Goal: Task Accomplishment & Management: Complete application form

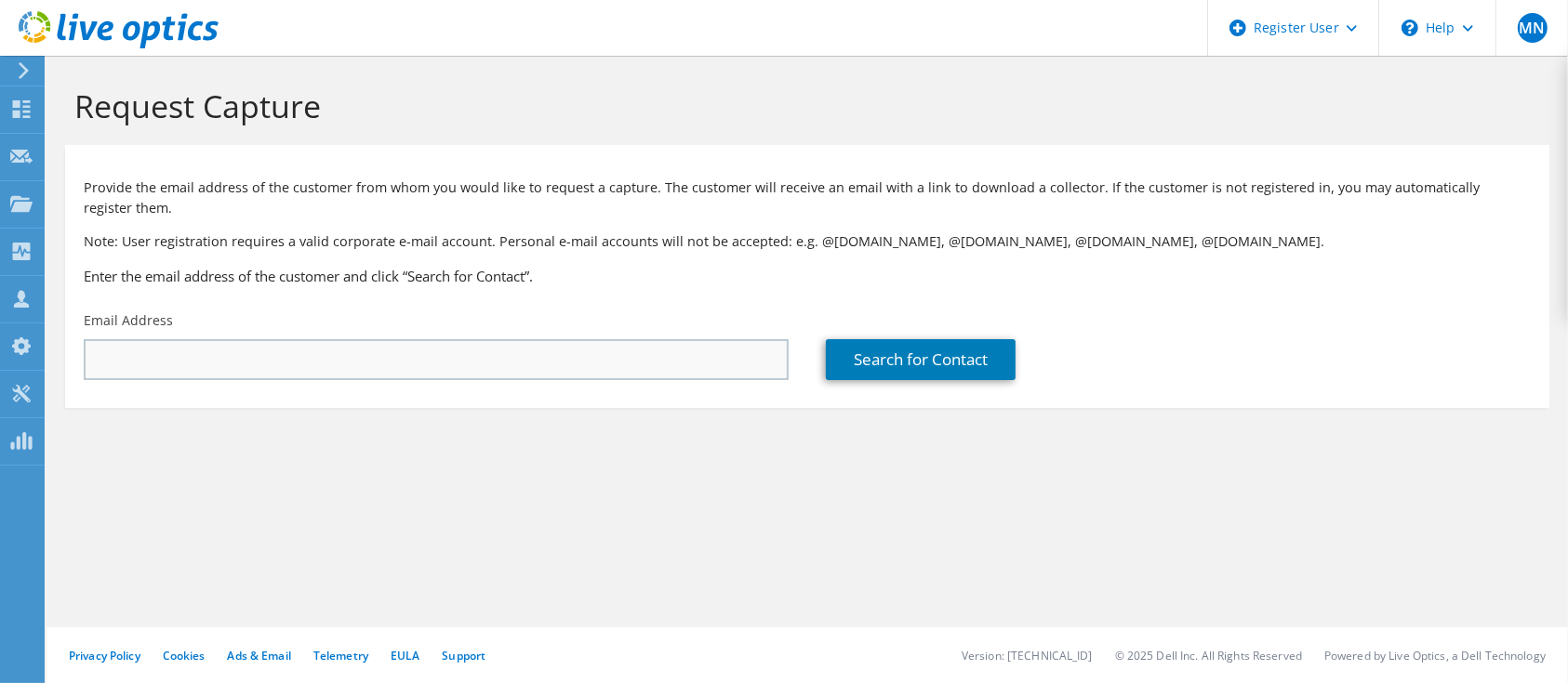
click at [705, 350] on input "text" at bounding box center [436, 359] width 704 height 41
drag, startPoint x: 514, startPoint y: 338, endPoint x: 497, endPoint y: 375, distance: 40.7
click at [497, 375] on div "Email Address" at bounding box center [436, 346] width 742 height 87
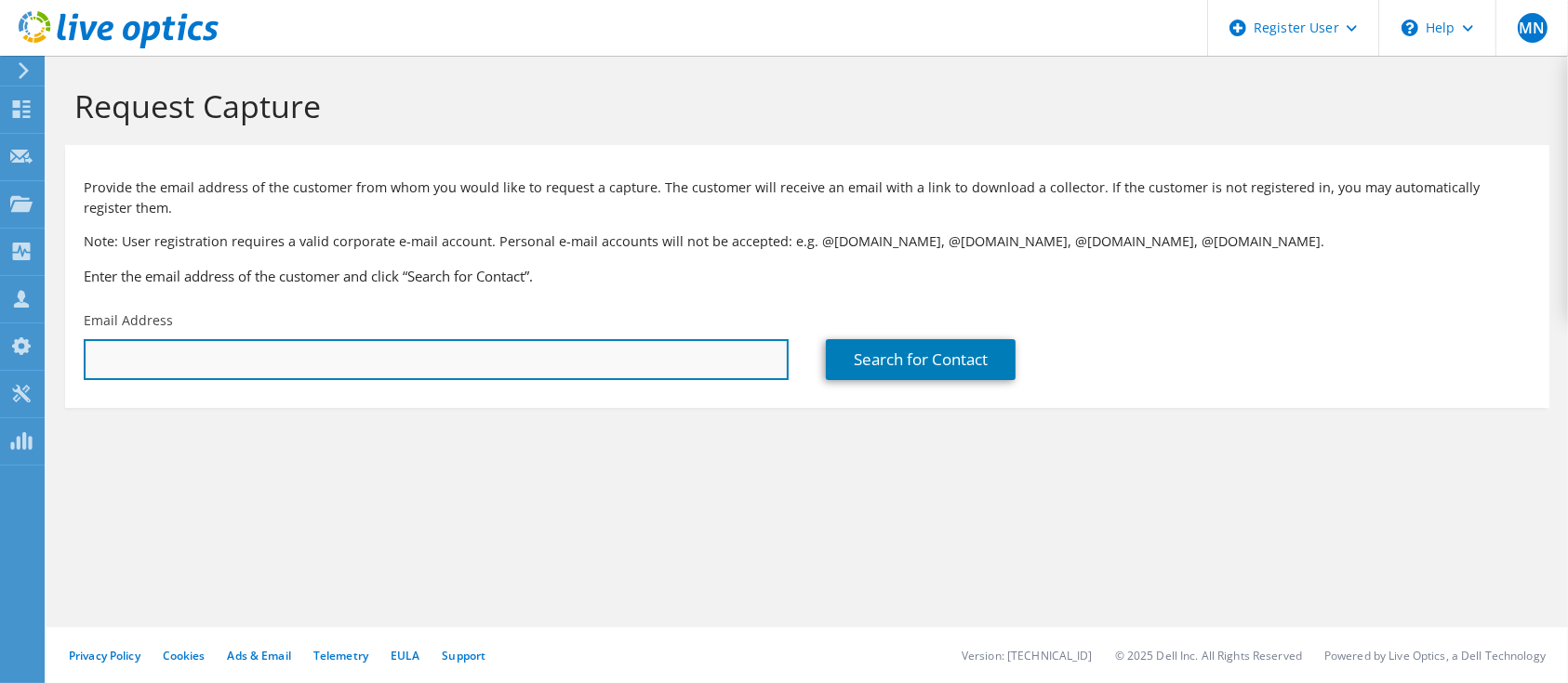
click at [497, 375] on input "text" at bounding box center [436, 359] width 704 height 41
type input "k"
click at [598, 340] on input "text" at bounding box center [436, 359] width 704 height 41
paste input "[PERSON_NAME][EMAIL_ADDRESS][PERSON_NAME][DOMAIN_NAME] ."
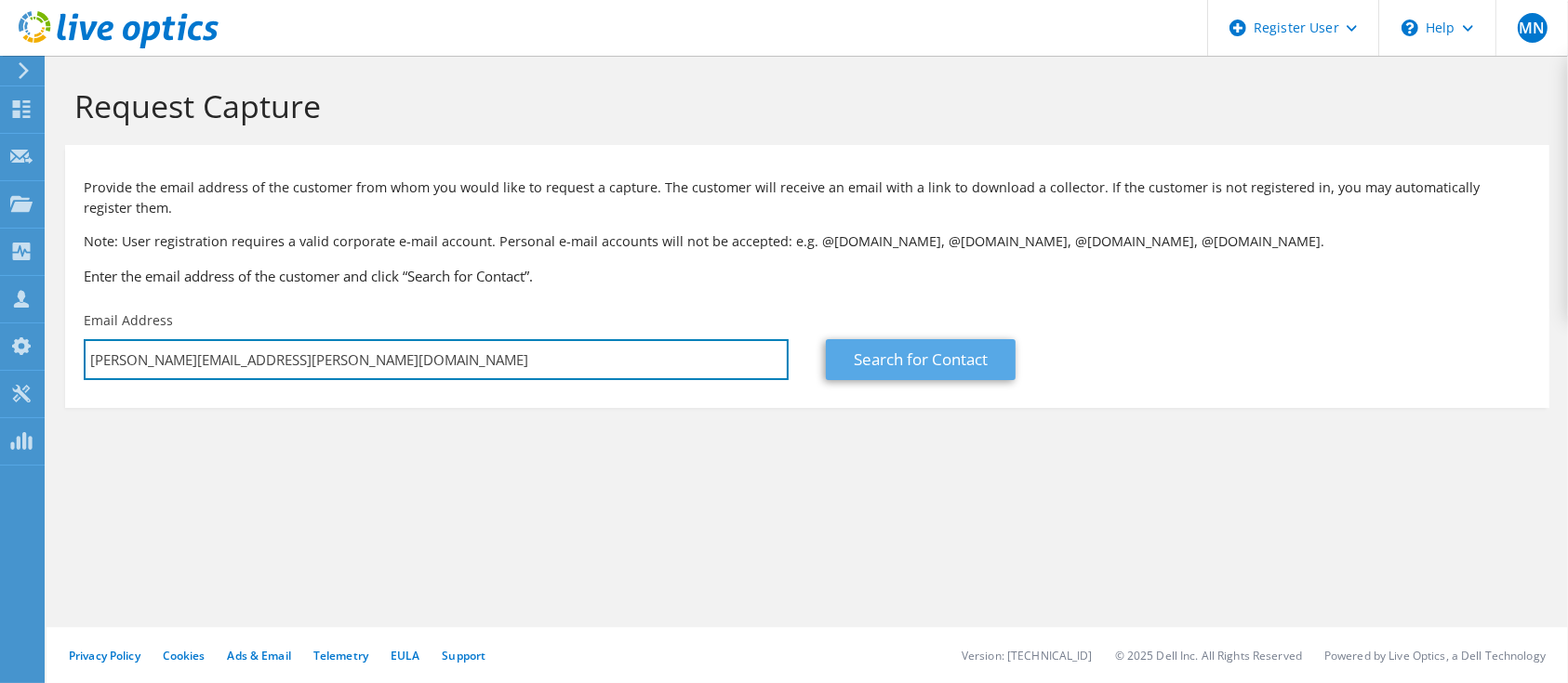
type input "[PERSON_NAME][EMAIL_ADDRESS][PERSON_NAME][DOMAIN_NAME]"
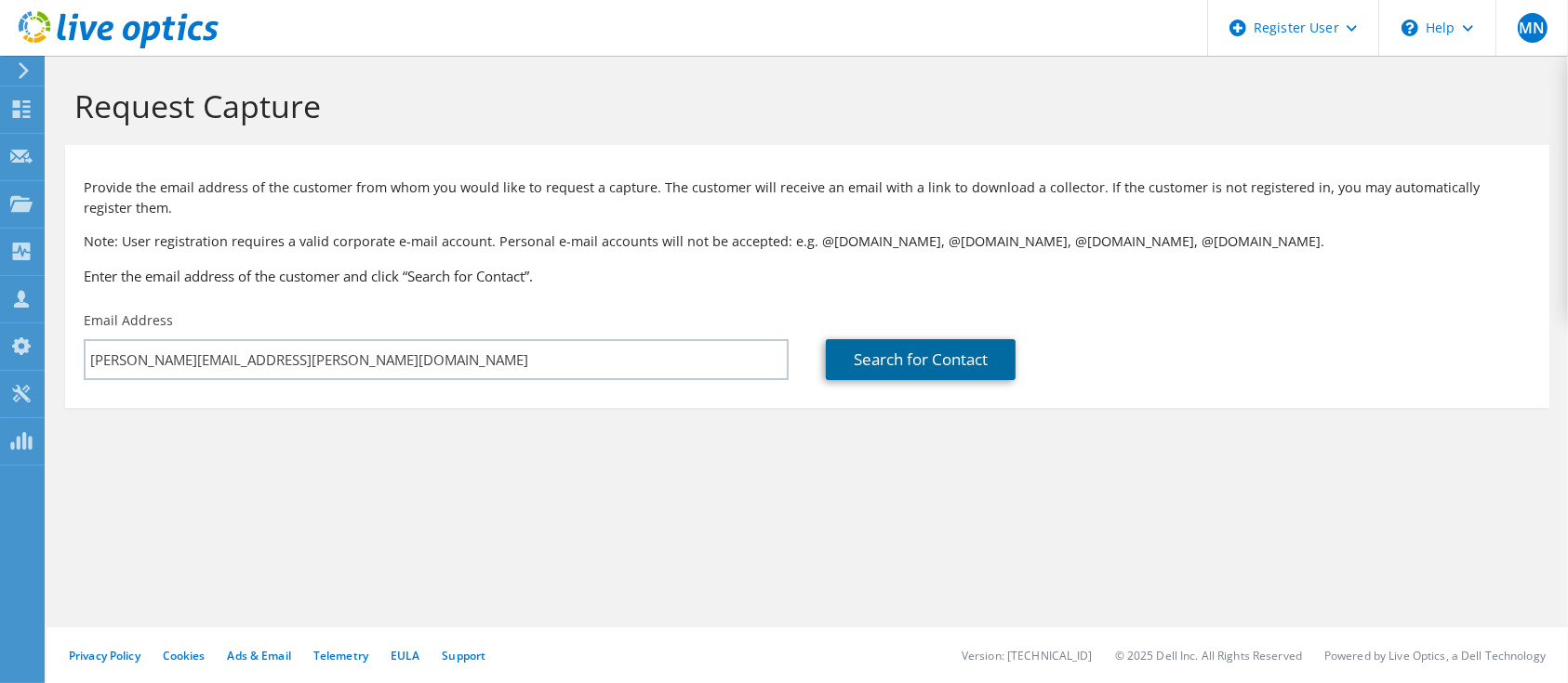
click at [866, 348] on link "Search for Contact" at bounding box center [921, 359] width 189 height 41
type input "Knights Brown Limited"
type input "[PERSON_NAME]"
type input "[GEOGRAPHIC_DATA]"
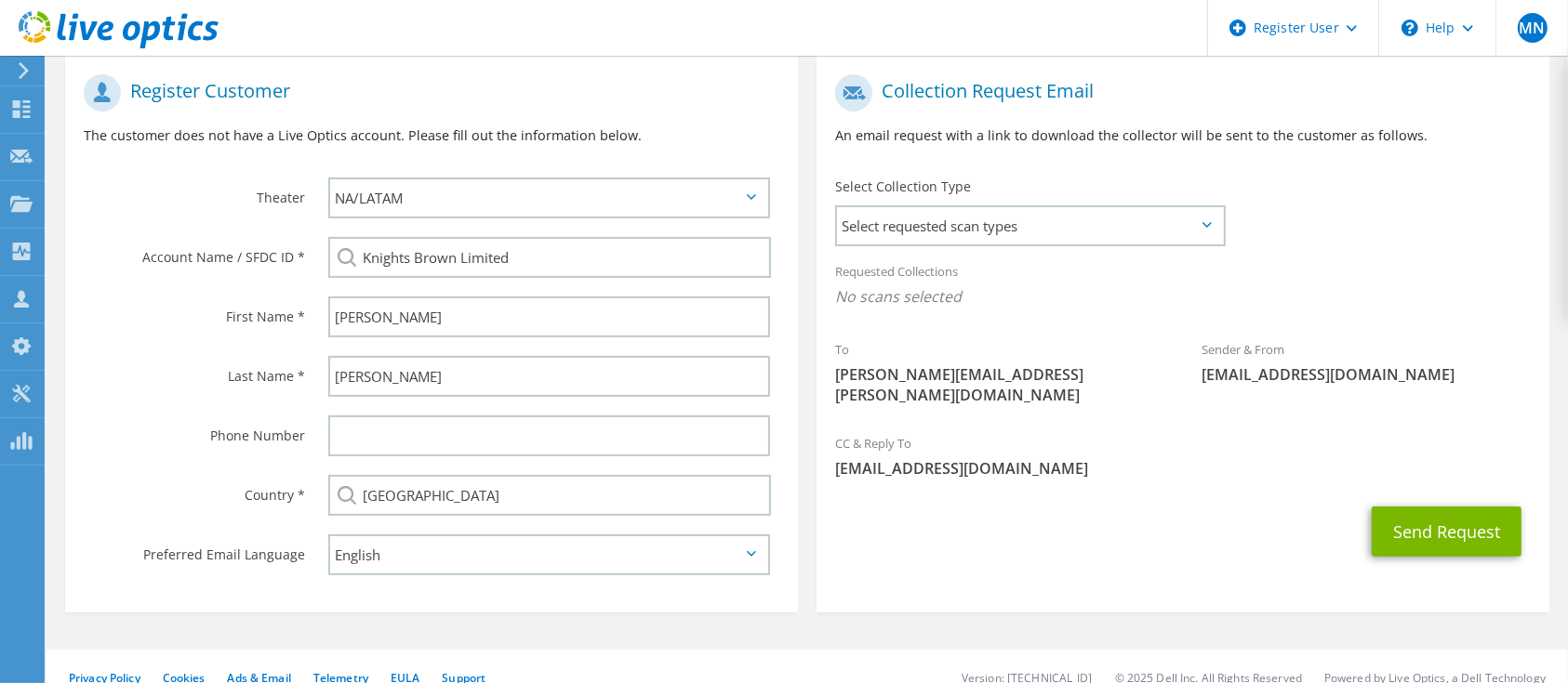
scroll to position [393, 0]
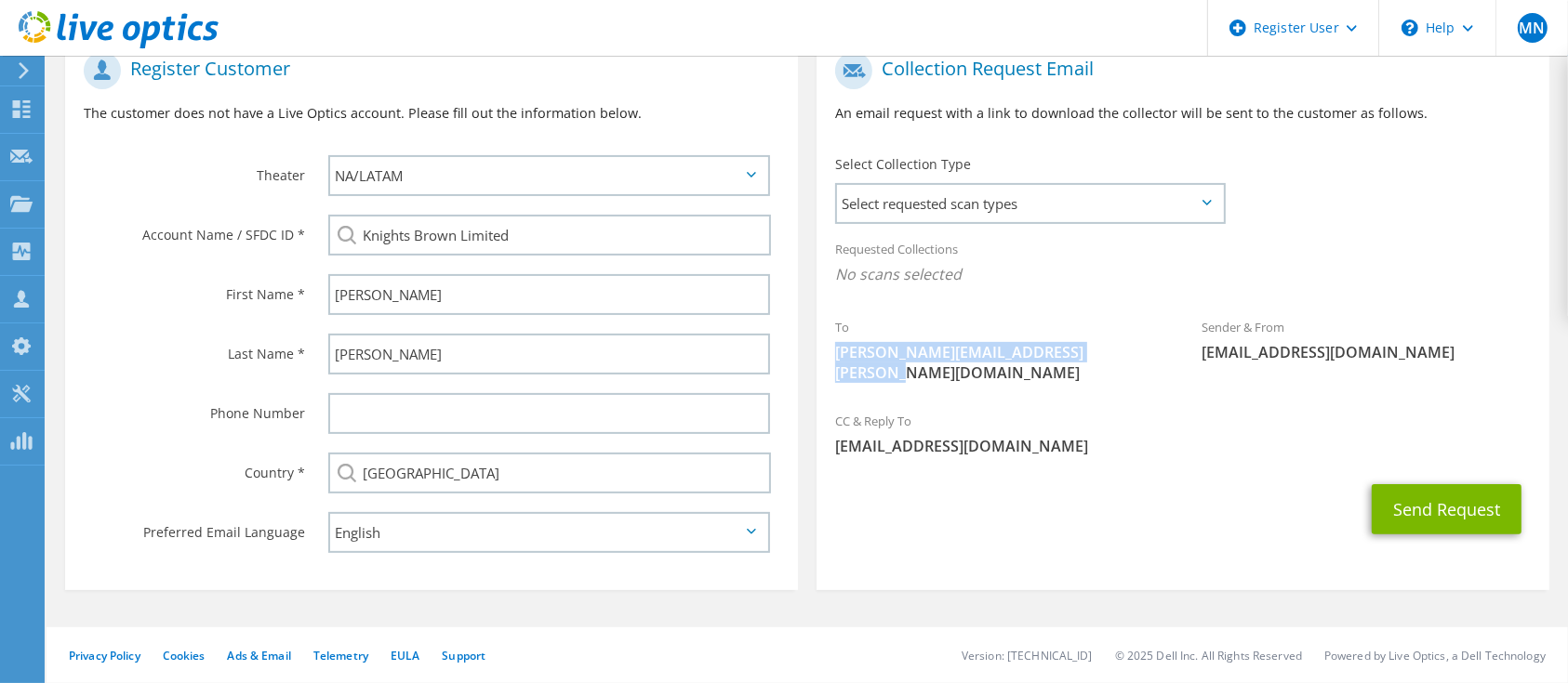
drag, startPoint x: 831, startPoint y: 354, endPoint x: 1160, endPoint y: 366, distance: 329.2
click at [1160, 366] on div "To [PERSON_NAME][EMAIL_ADDRESS][PERSON_NAME][DOMAIN_NAME]" at bounding box center [999, 351] width 366 height 85
copy span "[PERSON_NAME][EMAIL_ADDRESS][PERSON_NAME][DOMAIN_NAME]"
click at [1133, 220] on span "Select requested scan types" at bounding box center [1029, 204] width 385 height 37
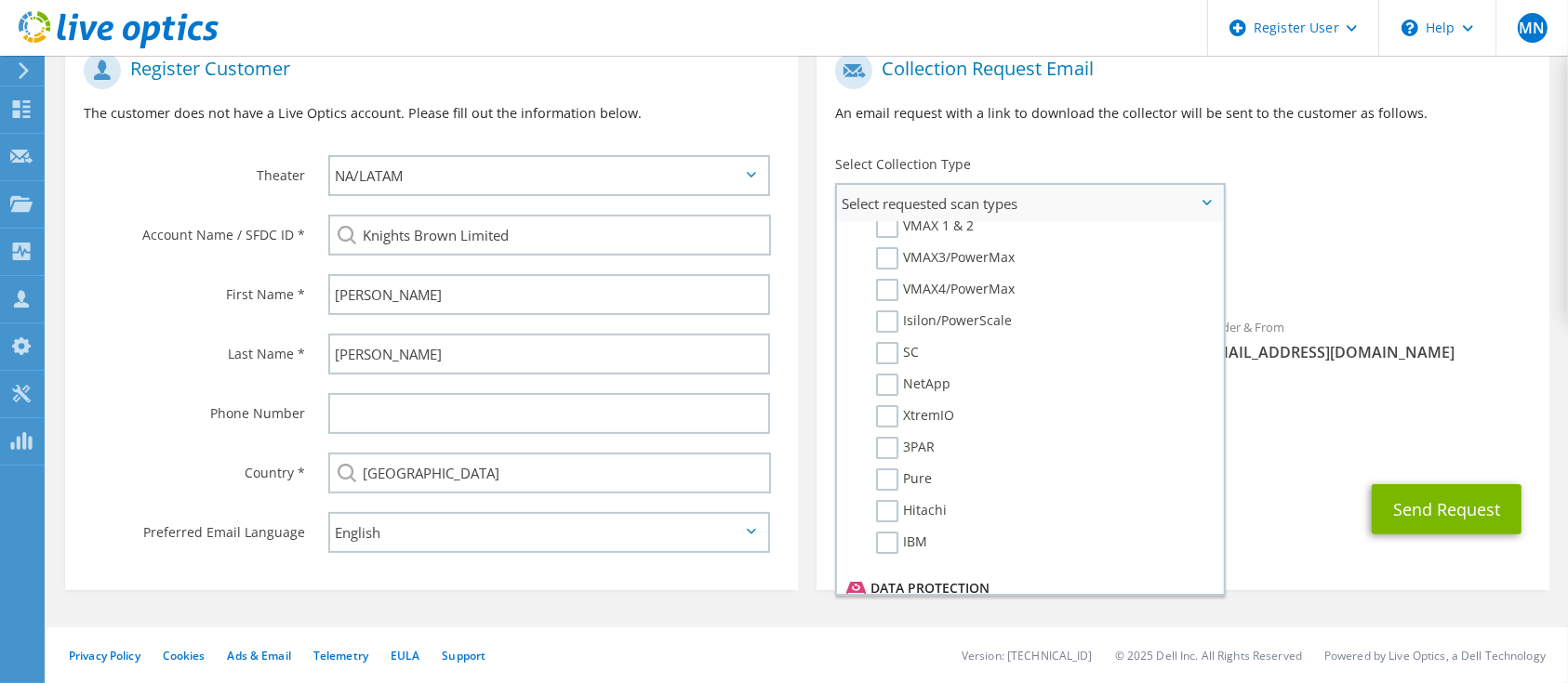
scroll to position [807, 0]
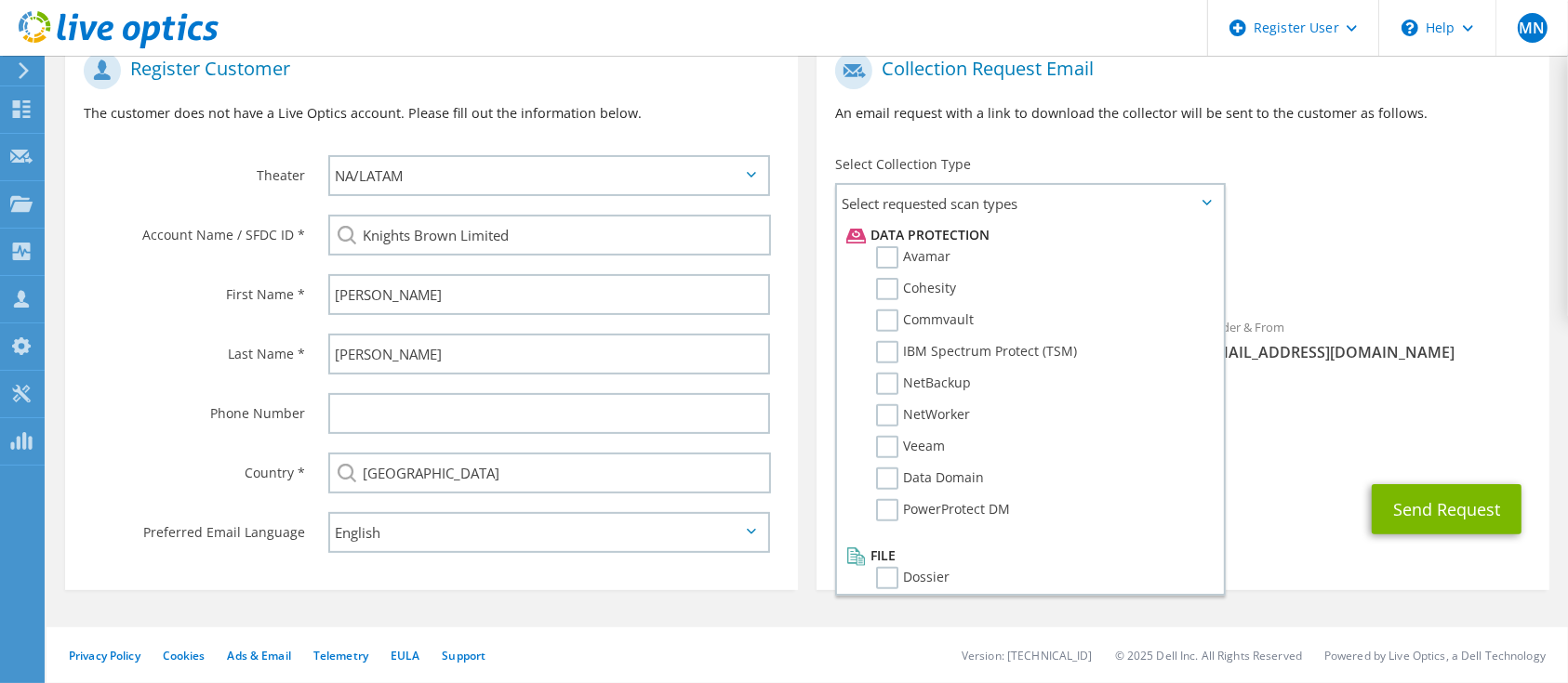
click at [1333, 303] on div "Requested Collections No scans selected" at bounding box center [1183, 269] width 732 height 78
